Goal: Task Accomplishment & Management: Use online tool/utility

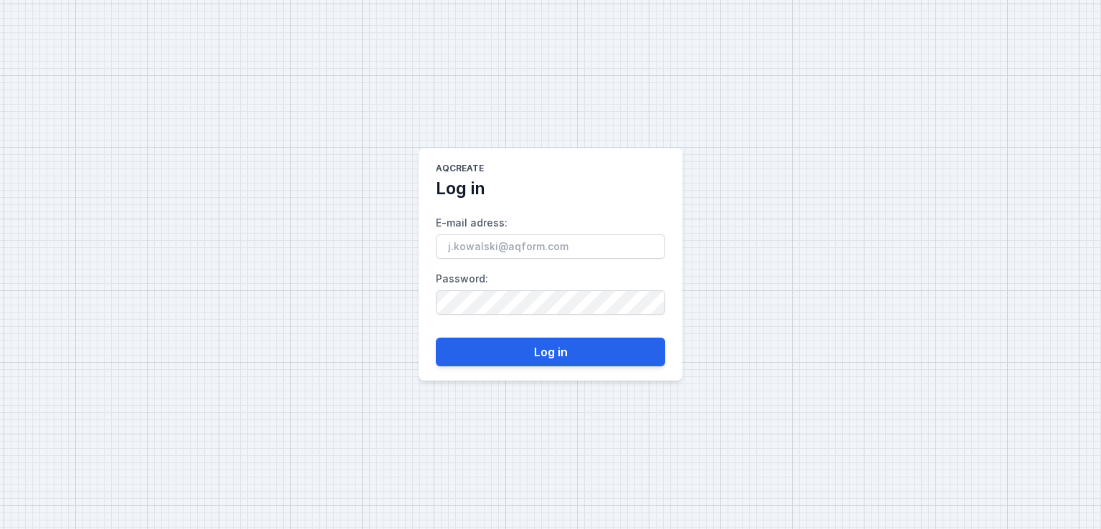
click at [502, 239] on input "E-mail adress :" at bounding box center [550, 246] width 229 height 24
type input "[EMAIL_ADDRESS][DOMAIN_NAME]"
click at [467, 290] on label "Password :" at bounding box center [550, 290] width 229 height 47
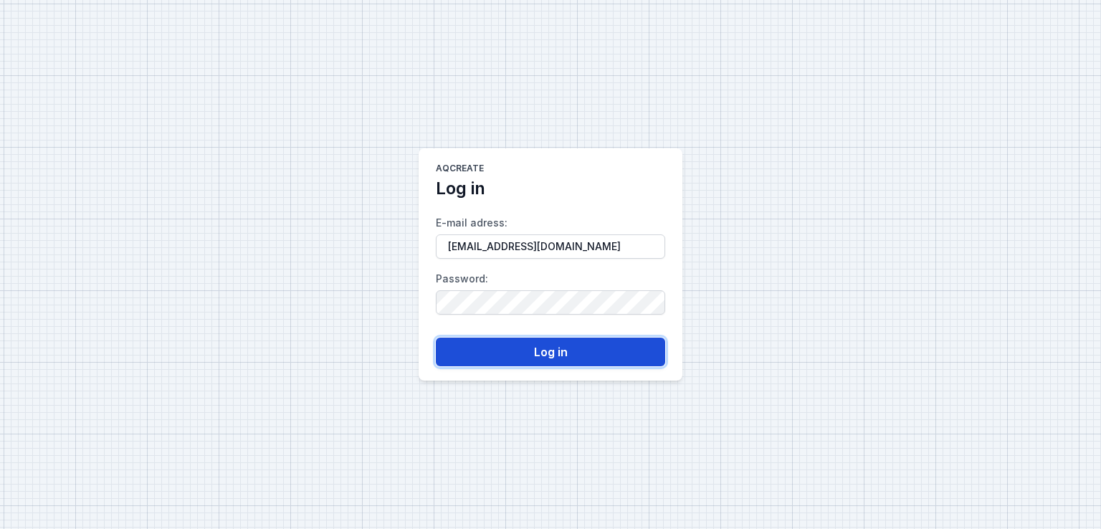
click at [502, 342] on button "Log in" at bounding box center [550, 352] width 229 height 29
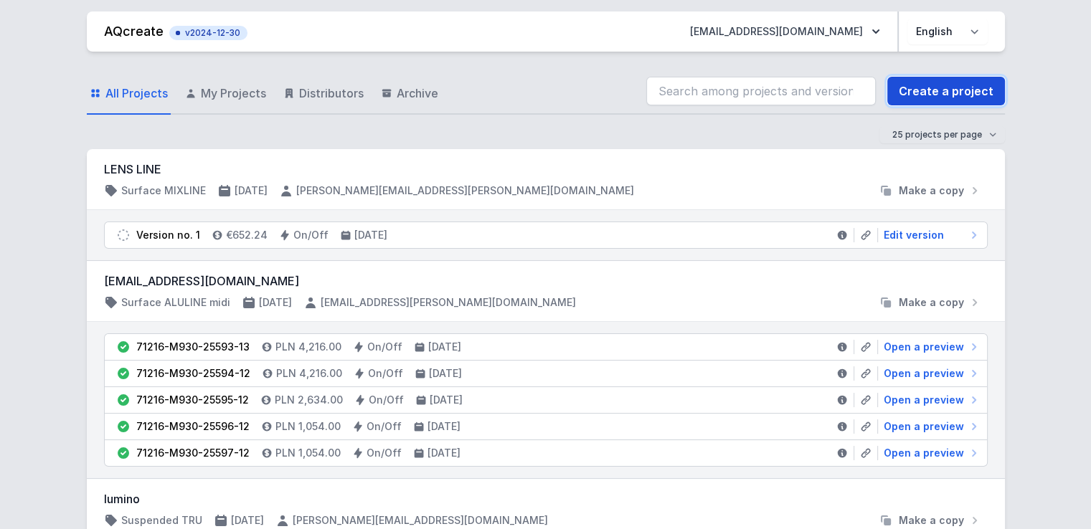
click at [926, 90] on link "Create a project" at bounding box center [946, 91] width 118 height 29
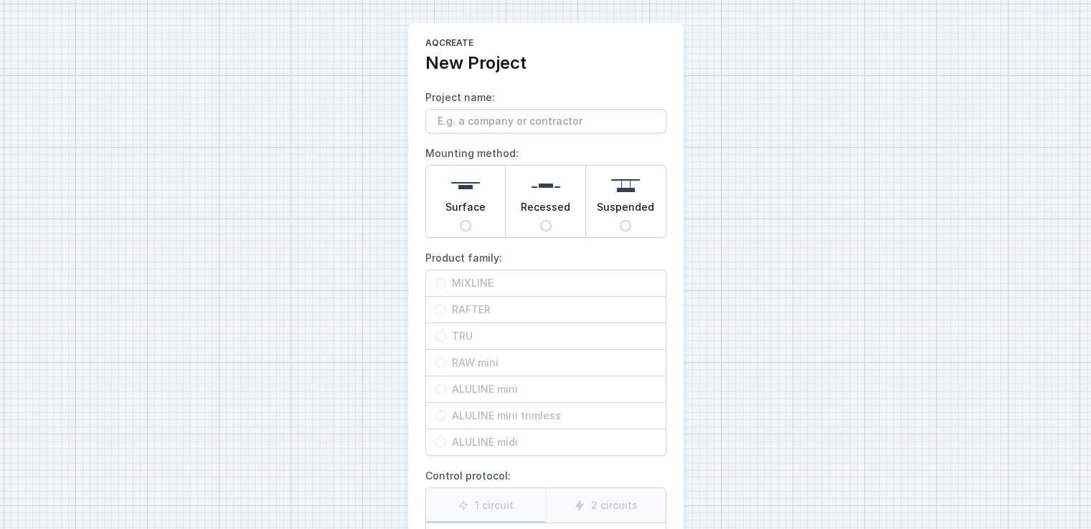
click at [476, 213] on span "Surface" at bounding box center [465, 210] width 40 height 20
click at [471, 220] on input "Surface" at bounding box center [465, 225] width 11 height 11
radio input "true"
click at [470, 312] on span "RAFTER" at bounding box center [551, 310] width 211 height 14
click at [446, 312] on input "RAFTER" at bounding box center [439, 309] width 11 height 11
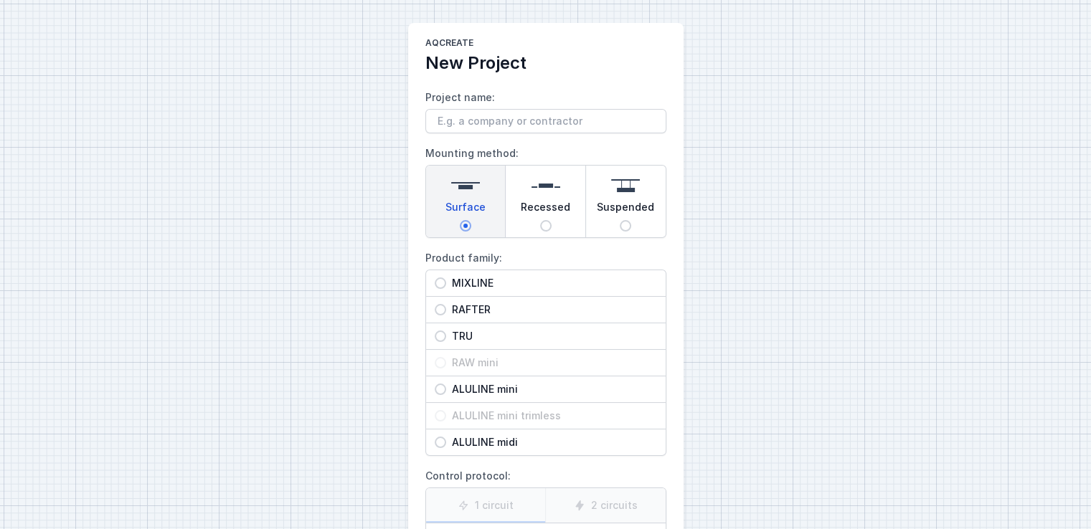
radio input "true"
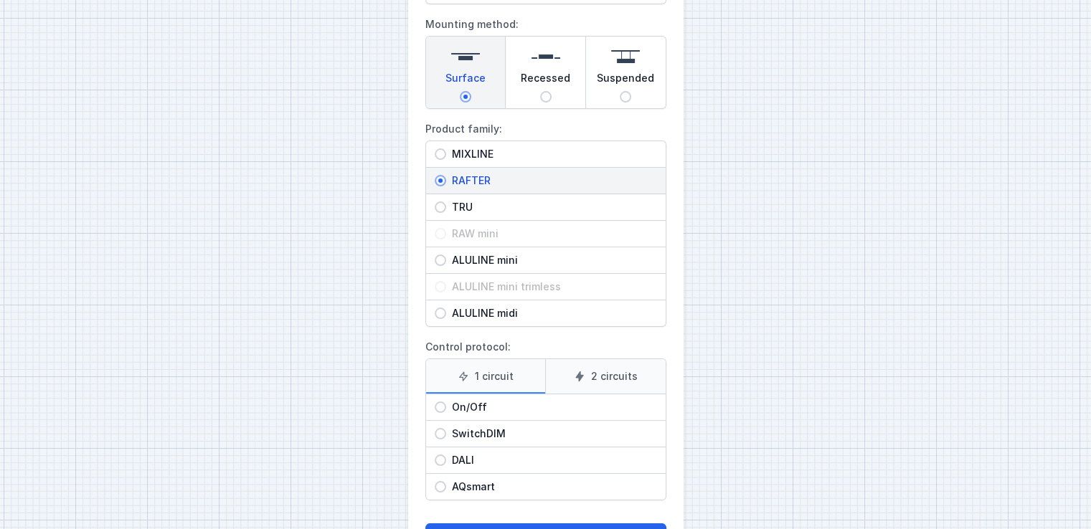
scroll to position [186, 0]
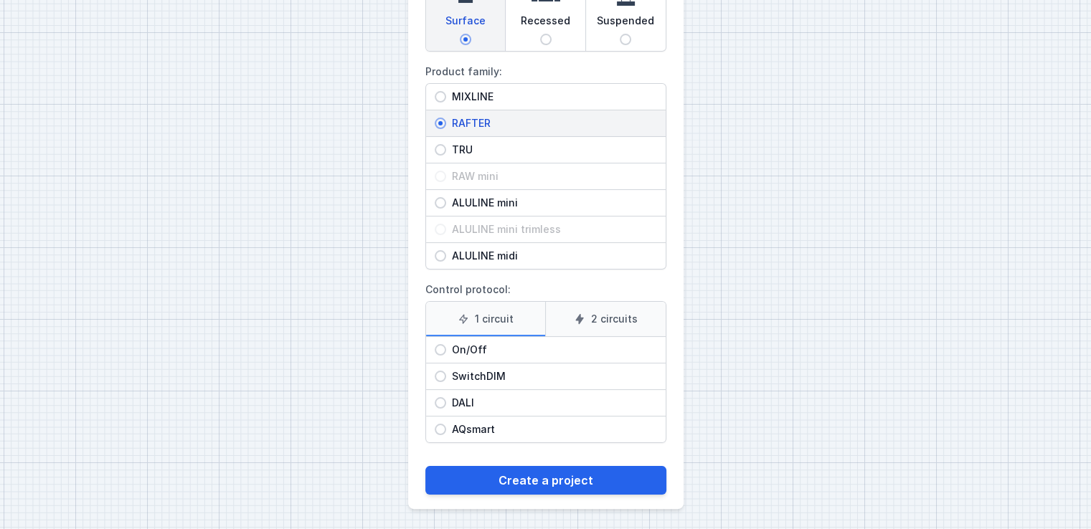
click at [475, 348] on span "On/Off" at bounding box center [551, 350] width 211 height 14
click at [446, 348] on input "On/Off" at bounding box center [439, 349] width 11 height 11
radio input "true"
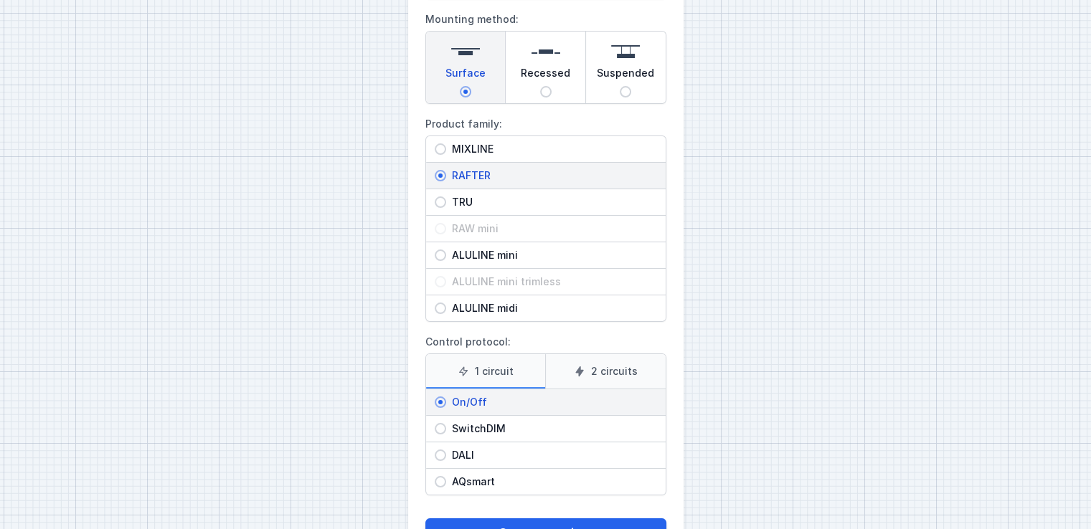
scroll to position [135, 0]
click at [535, 518] on button "Create a project" at bounding box center [545, 532] width 241 height 29
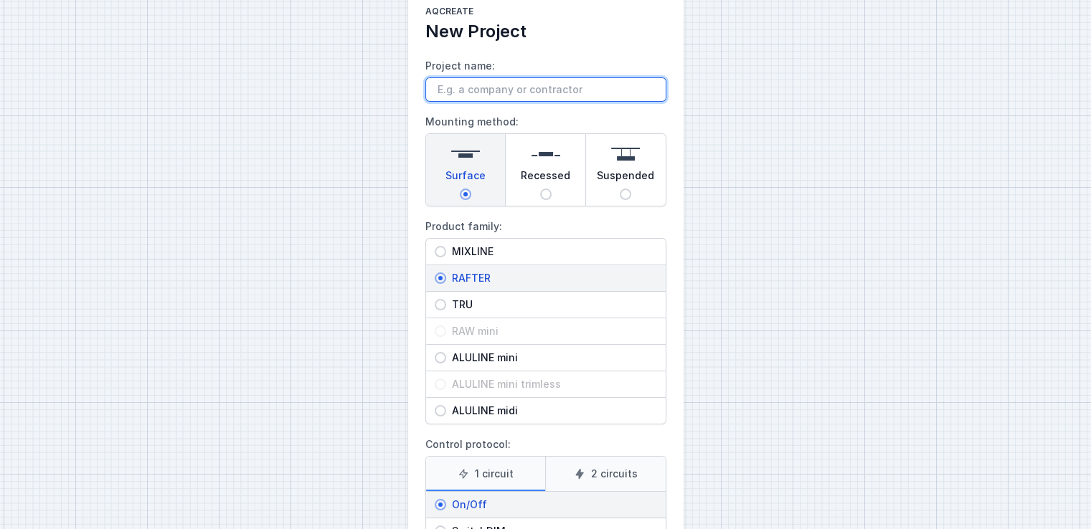
scroll to position [29, 0]
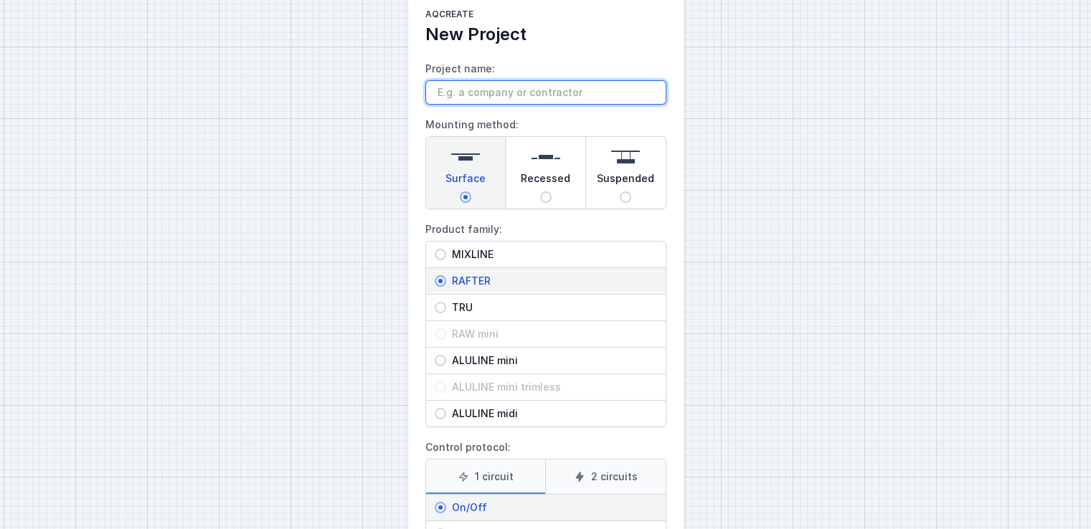
click at [505, 95] on input "Project name:" at bounding box center [545, 92] width 241 height 24
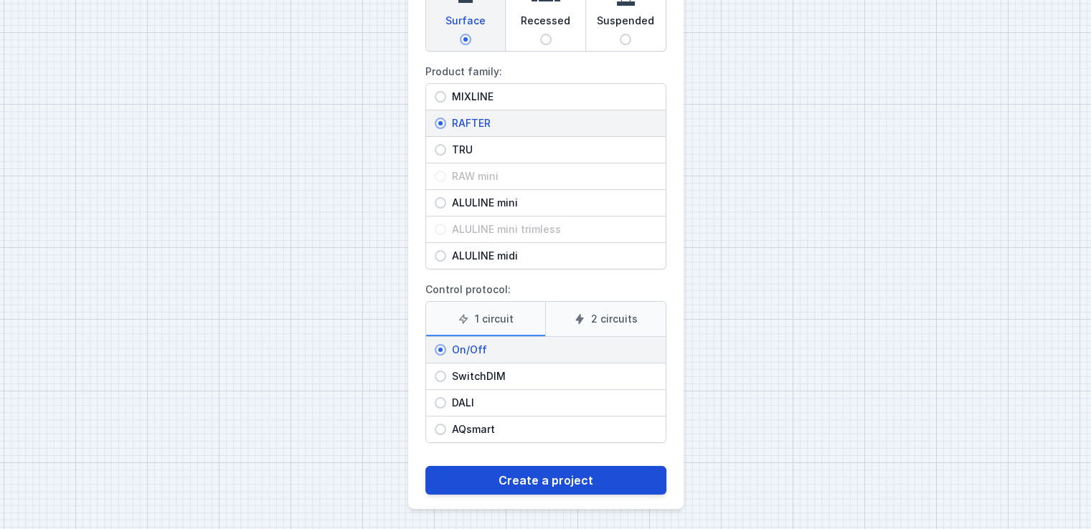
type input "Bart"
click at [573, 483] on button "Create a project" at bounding box center [545, 480] width 241 height 29
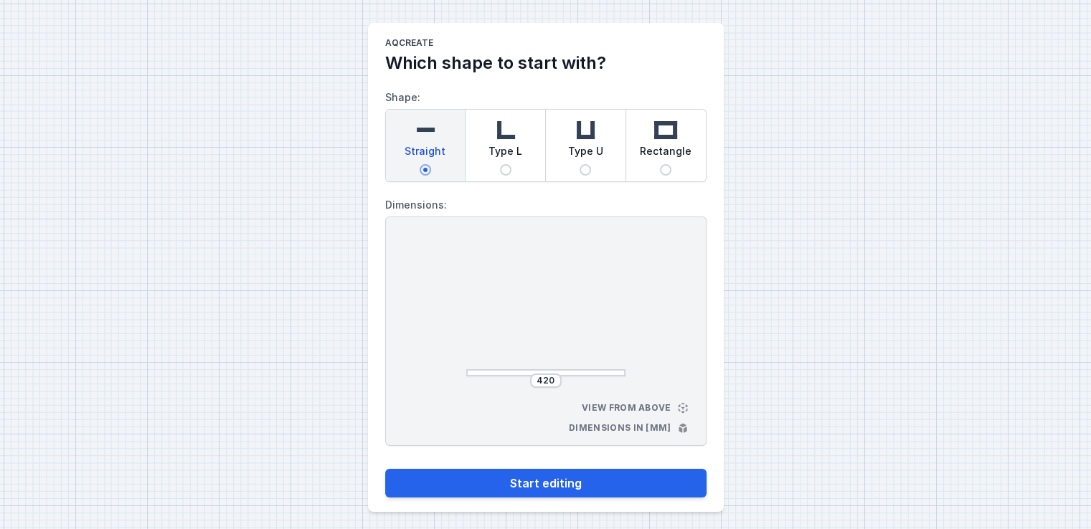
click at [556, 382] on div "420" at bounding box center [546, 381] width 32 height 14
drag, startPoint x: 555, startPoint y: 380, endPoint x: 493, endPoint y: 372, distance: 62.2
click at [493, 372] on div "420" at bounding box center [545, 308] width 159 height 136
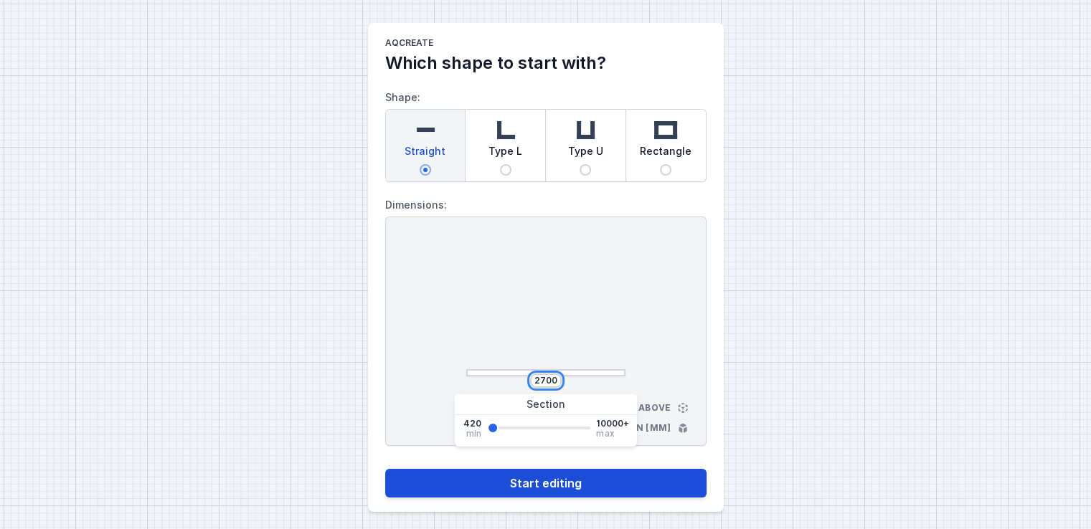
type input "2700"
click at [581, 480] on button "Start editing" at bounding box center [545, 483] width 321 height 29
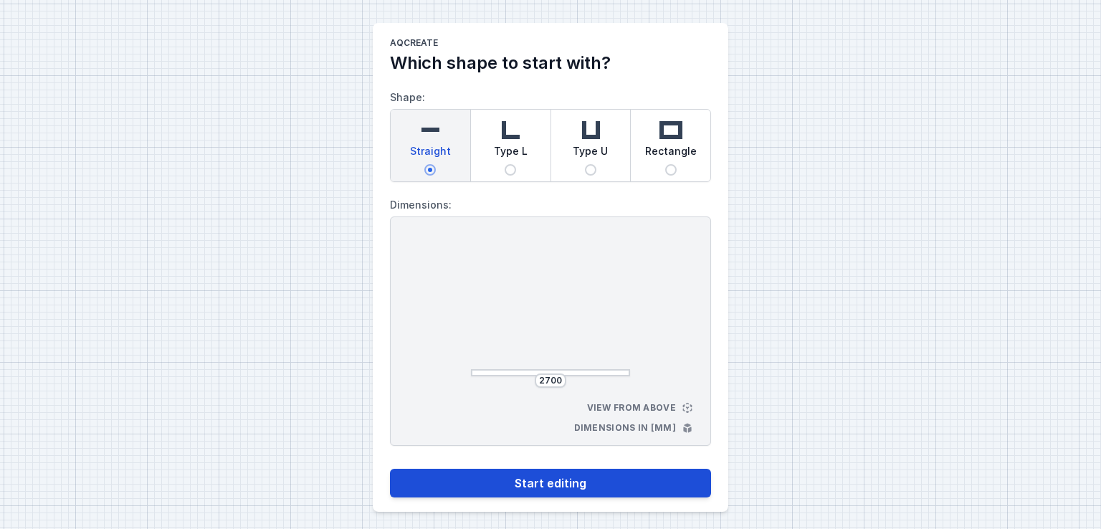
select select "M"
select select "3000"
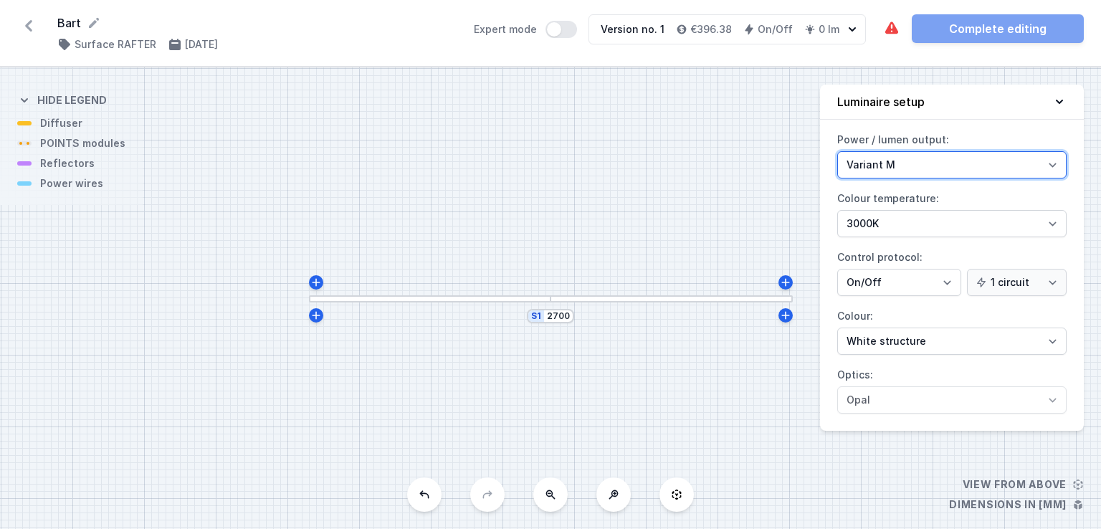
click at [924, 168] on select "Variant L Variant M" at bounding box center [951, 164] width 229 height 27
select select "L"
click at [837, 151] on select "Variant L Variant M" at bounding box center [951, 164] width 229 height 27
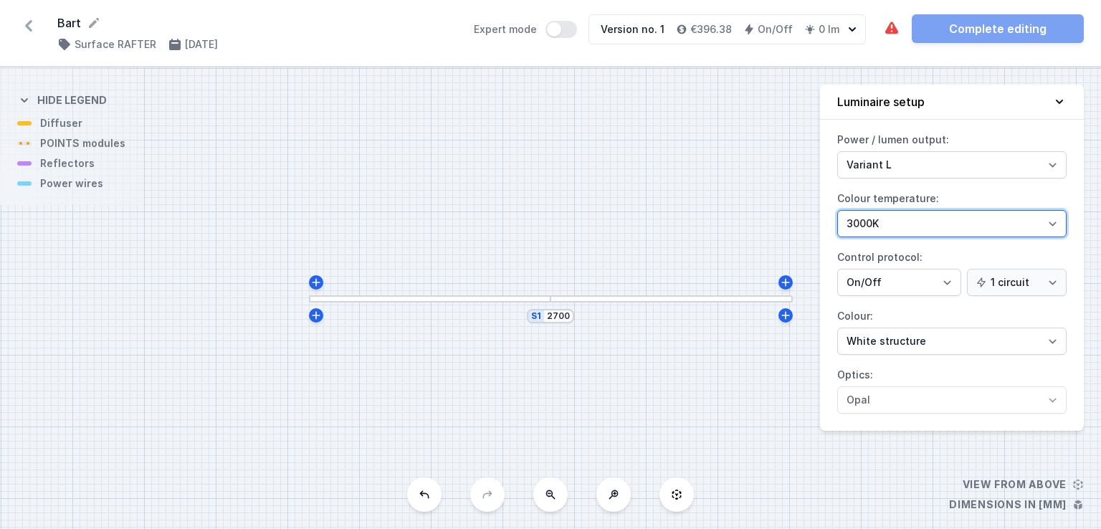
click at [869, 224] on select "2700K 3000K 4000K" at bounding box center [951, 223] width 229 height 27
select select "2700"
click at [837, 210] on select "2700K 3000K 4000K" at bounding box center [951, 223] width 229 height 27
click at [525, 302] on div at bounding box center [430, 298] width 242 height 7
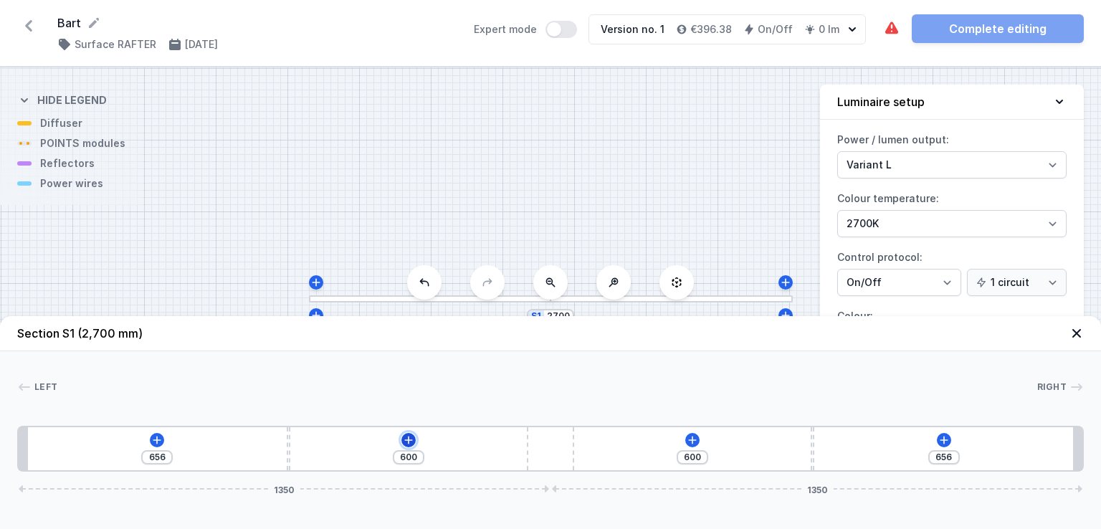
click at [406, 437] on icon at bounding box center [408, 439] width 11 height 11
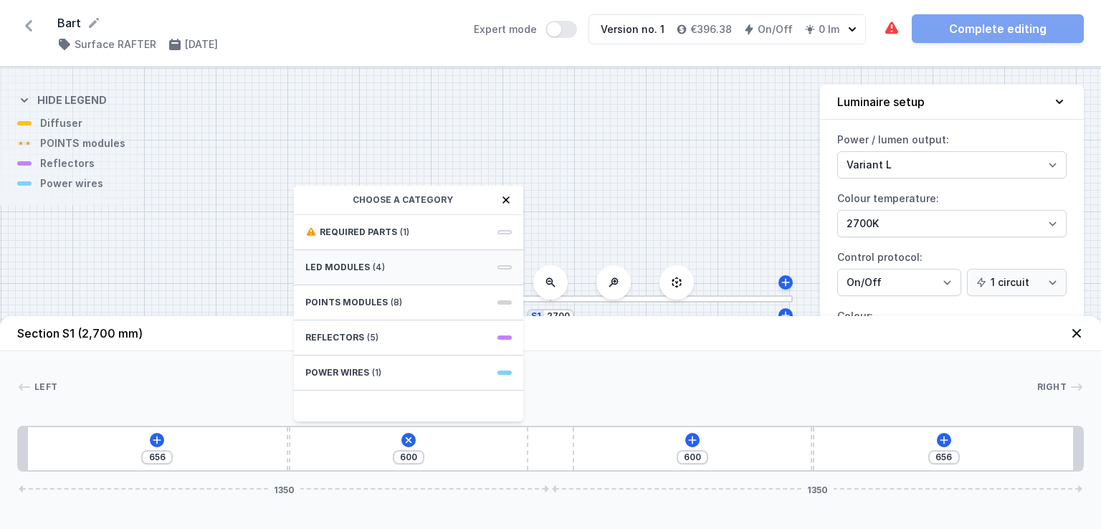
click at [409, 262] on div "LED modules (4)" at bounding box center [408, 267] width 229 height 35
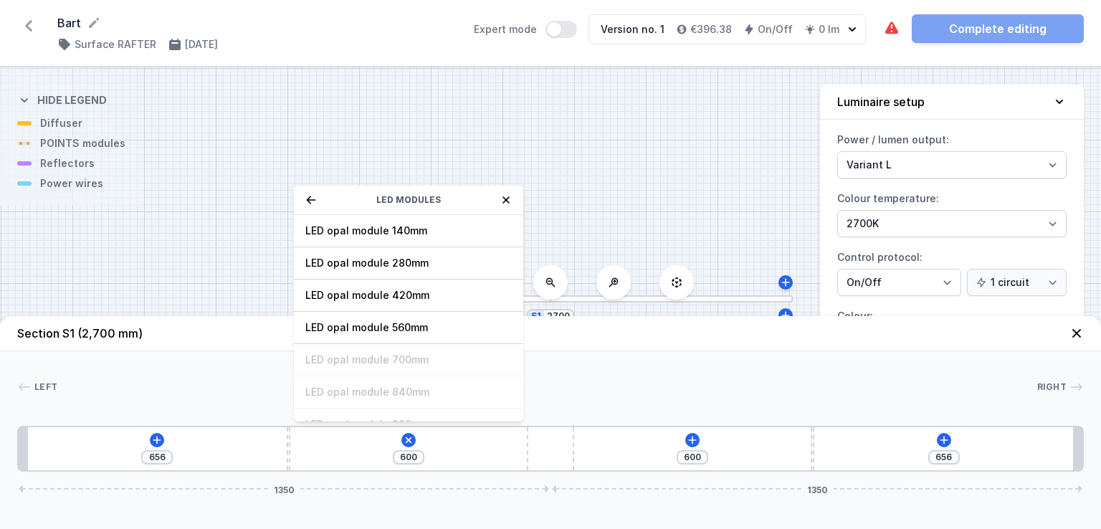
scroll to position [33, 0]
